Goal: Use online tool/utility: Utilize a website feature to perform a specific function

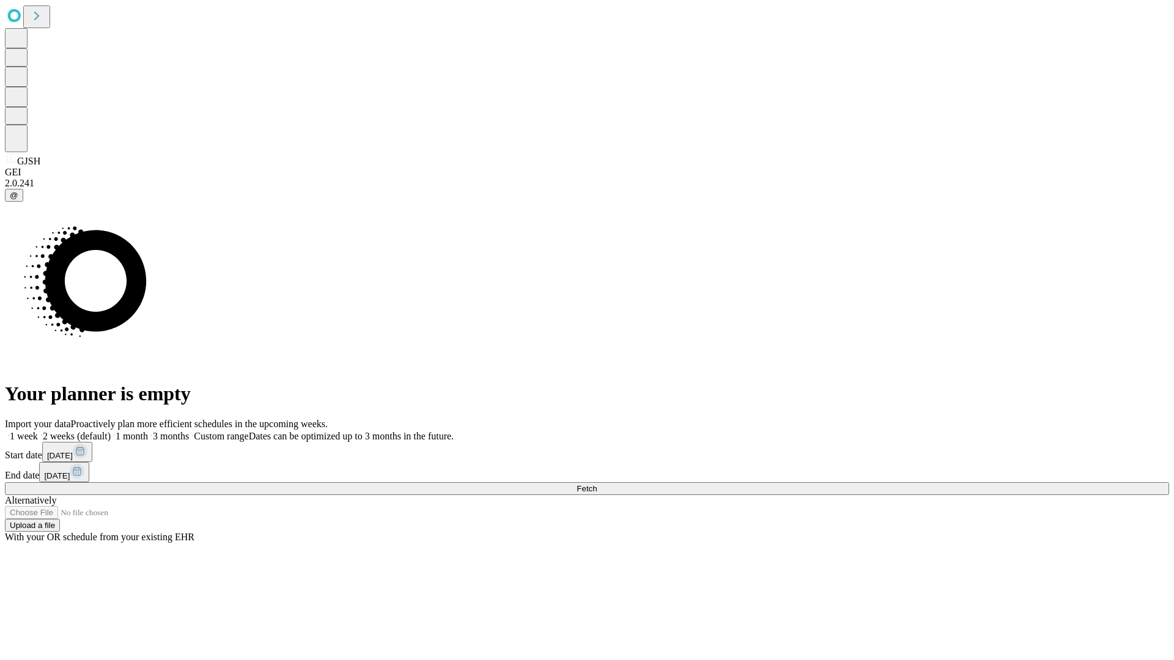
click at [597, 484] on span "Fetch" at bounding box center [587, 488] width 20 height 9
